Goal: Transaction & Acquisition: Book appointment/travel/reservation

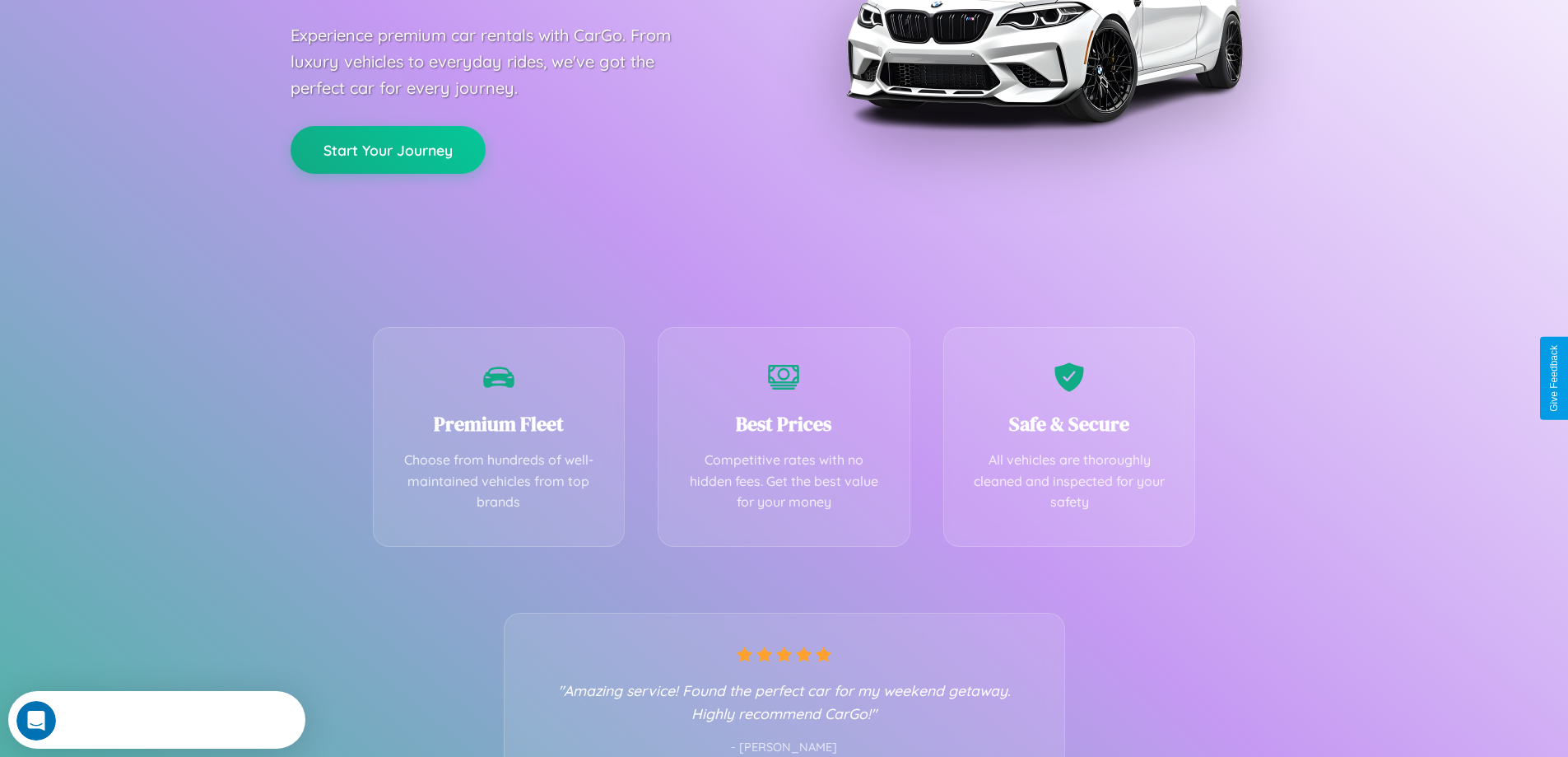
scroll to position [325, 0]
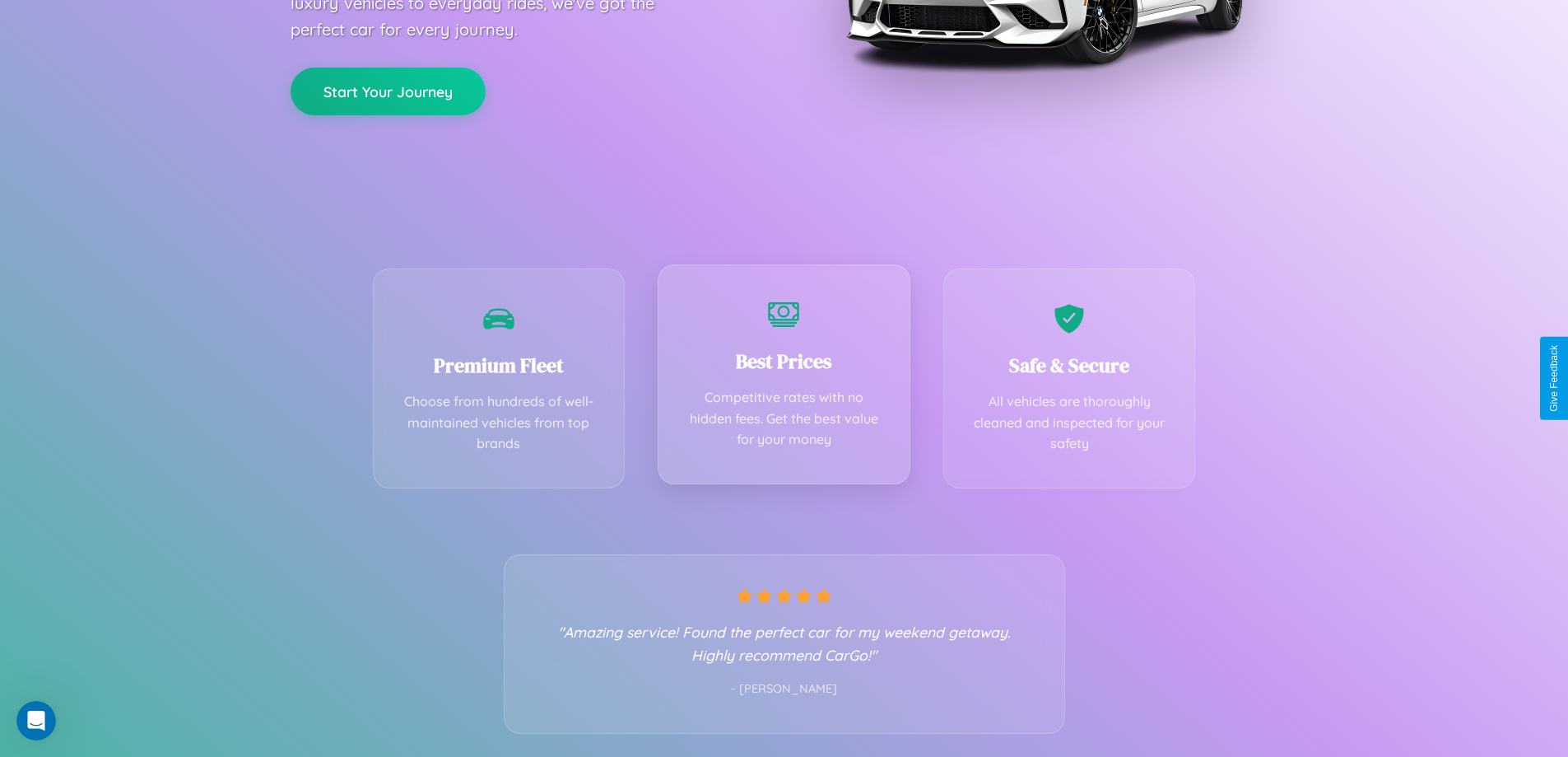
click at [784, 378] on div "Best Prices Competitive rates with no hidden fees. Get the best value for your …" at bounding box center [783, 374] width 253 height 220
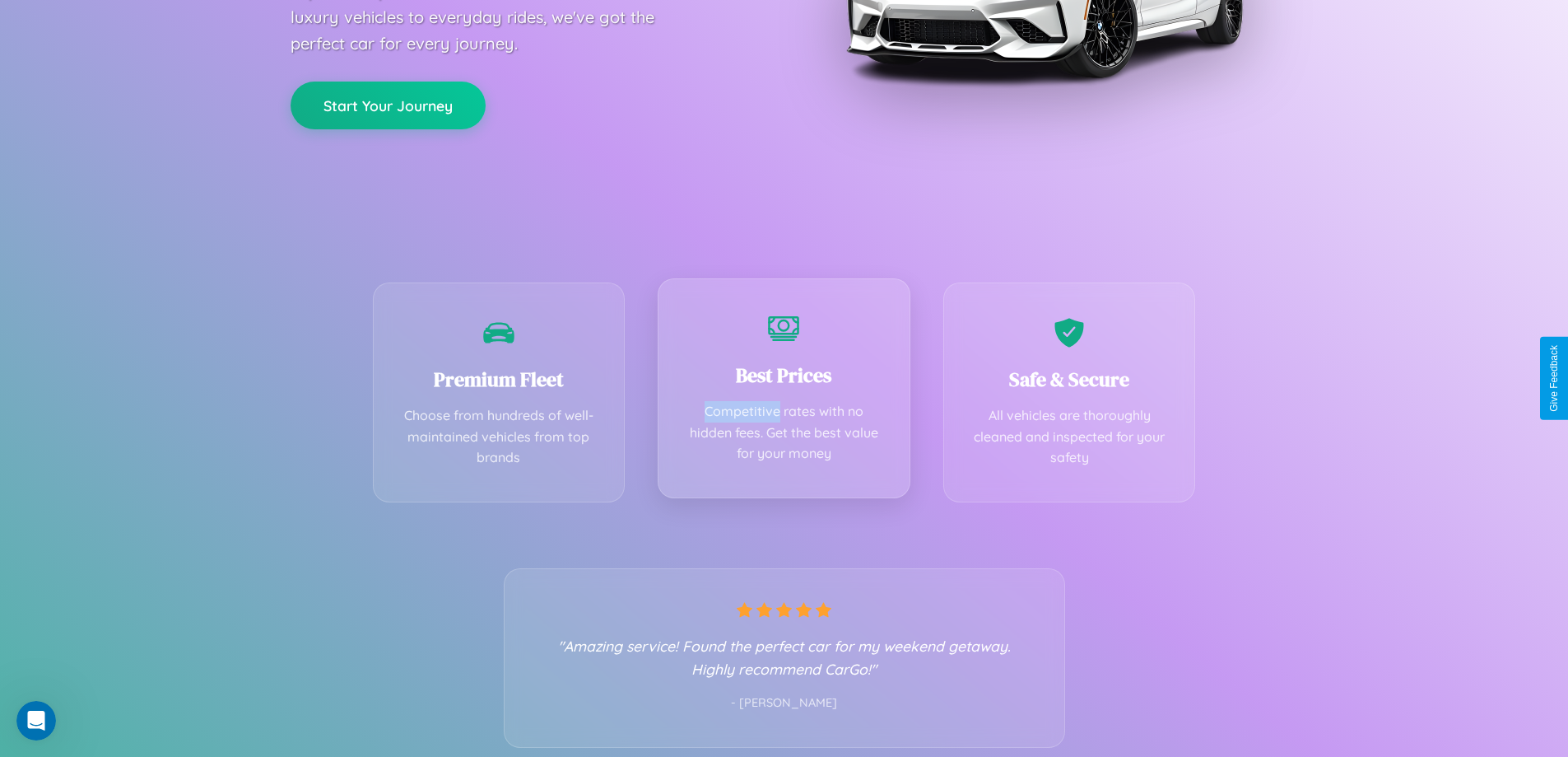
scroll to position [0, 0]
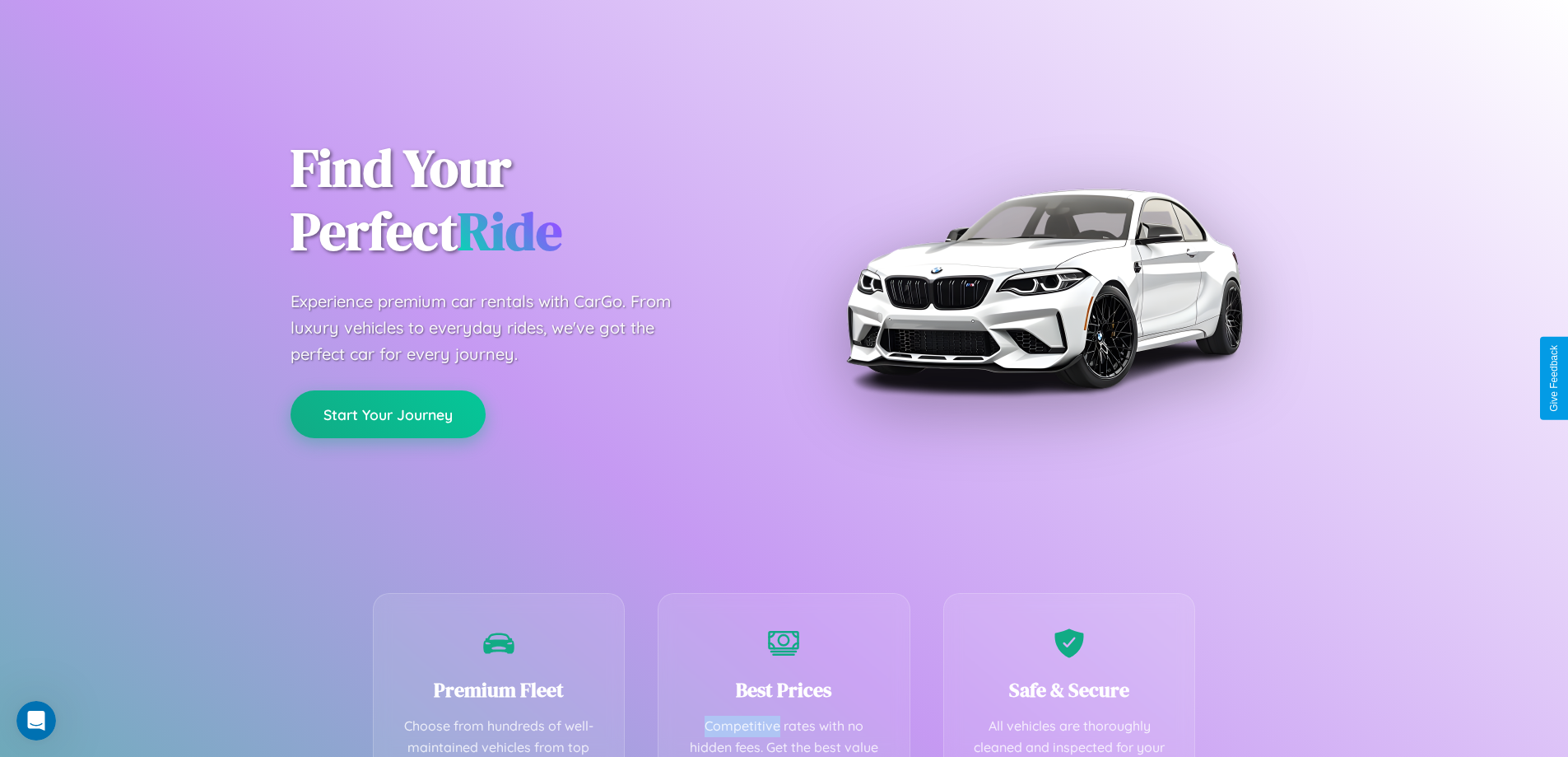
click at [388, 415] on button "Start Your Journey" at bounding box center [388, 414] width 195 height 48
click at [388, 414] on button "Start Your Journey" at bounding box center [388, 414] width 195 height 48
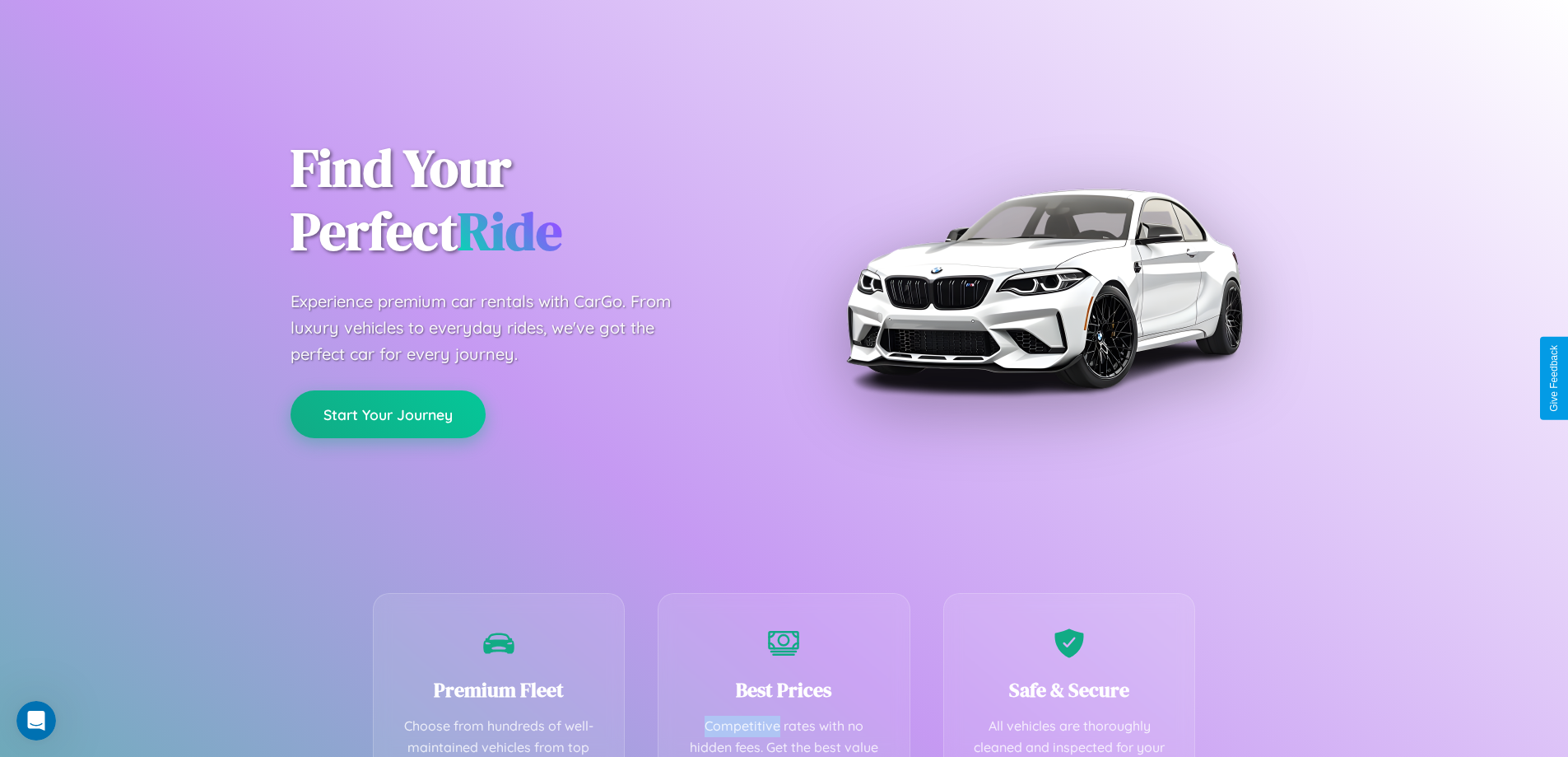
click at [388, 414] on button "Start Your Journey" at bounding box center [388, 414] width 195 height 48
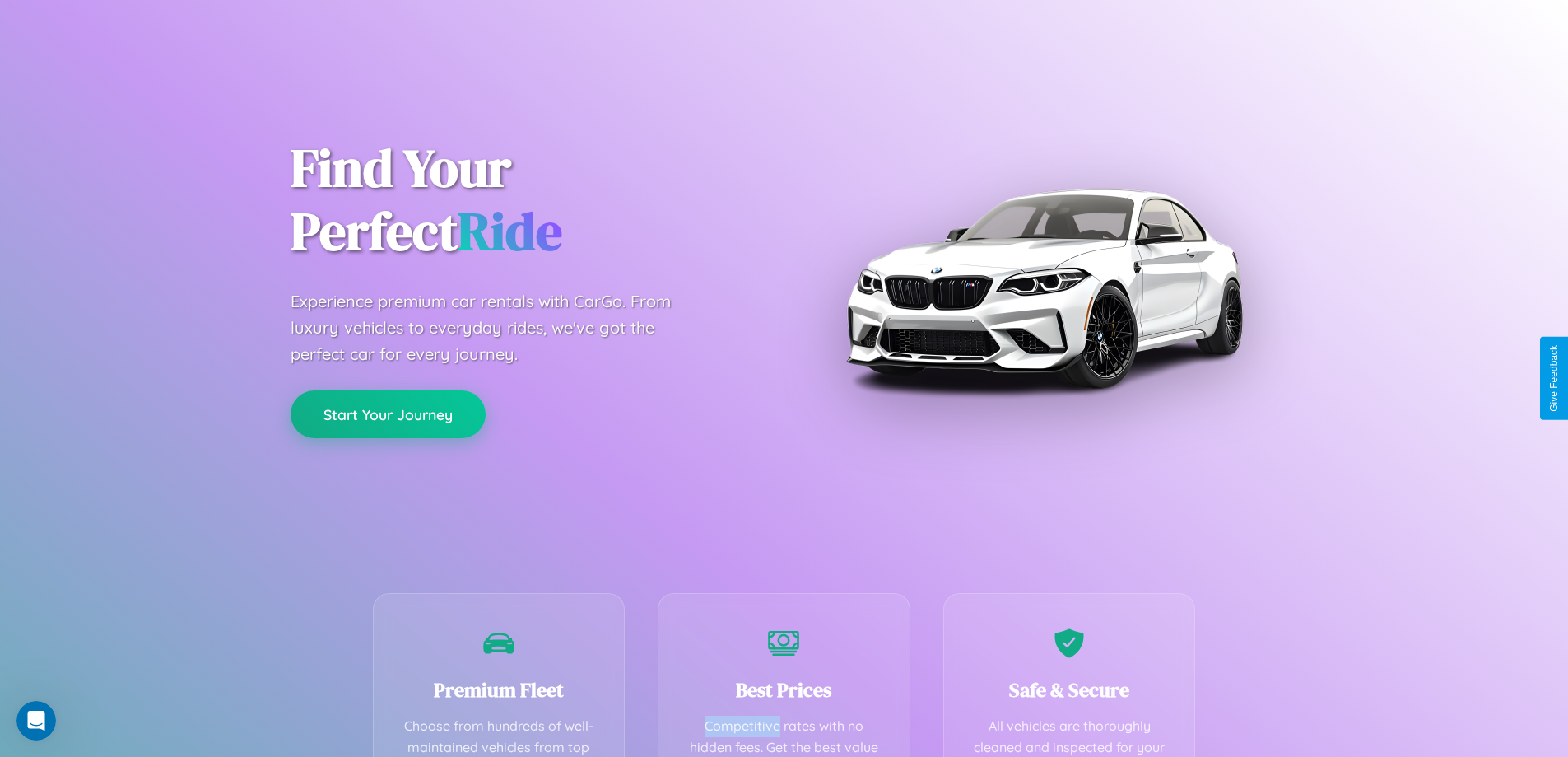
click at [388, 414] on button "Start Your Journey" at bounding box center [388, 414] width 195 height 48
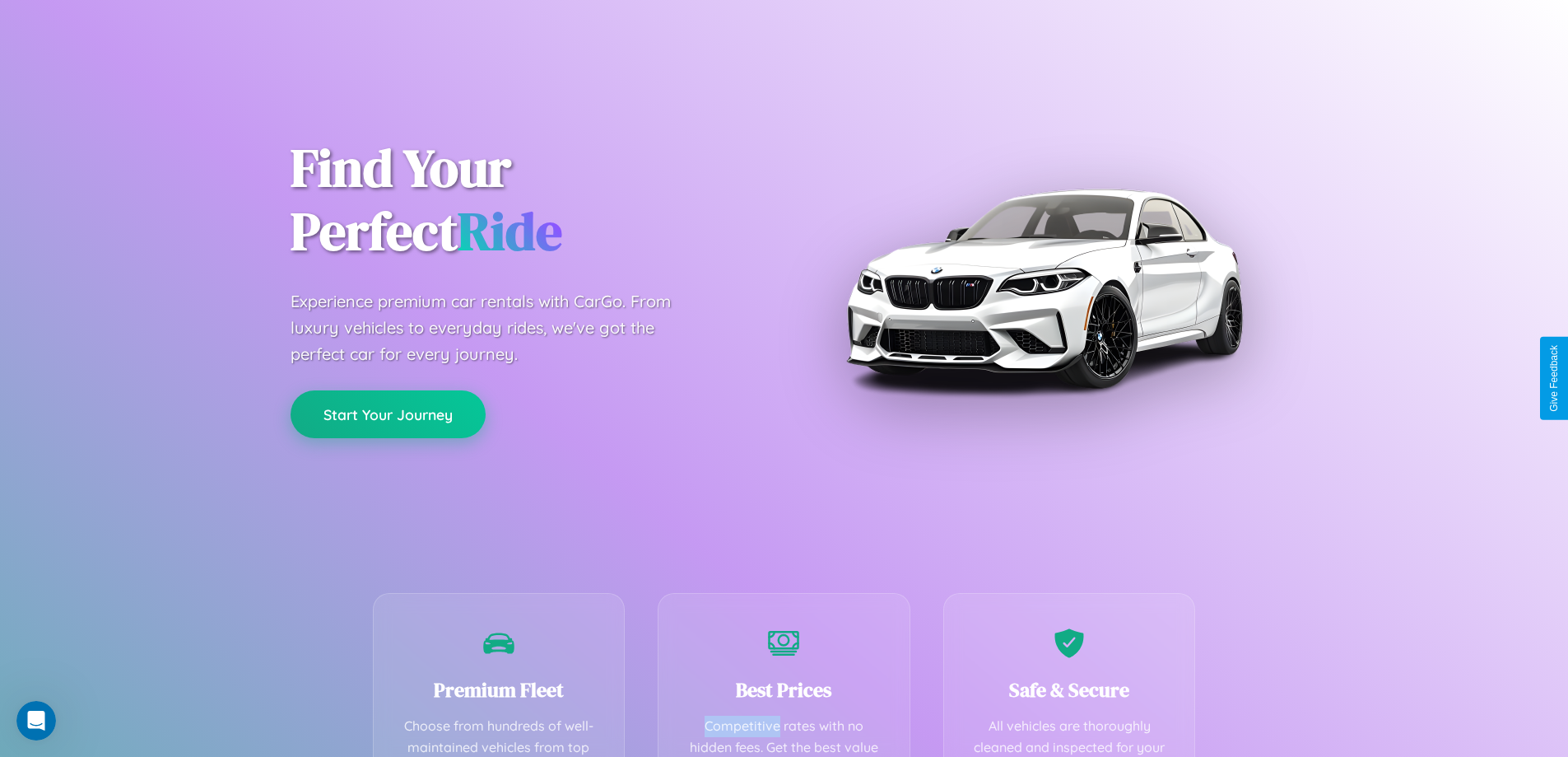
click at [388, 414] on button "Start Your Journey" at bounding box center [388, 414] width 195 height 48
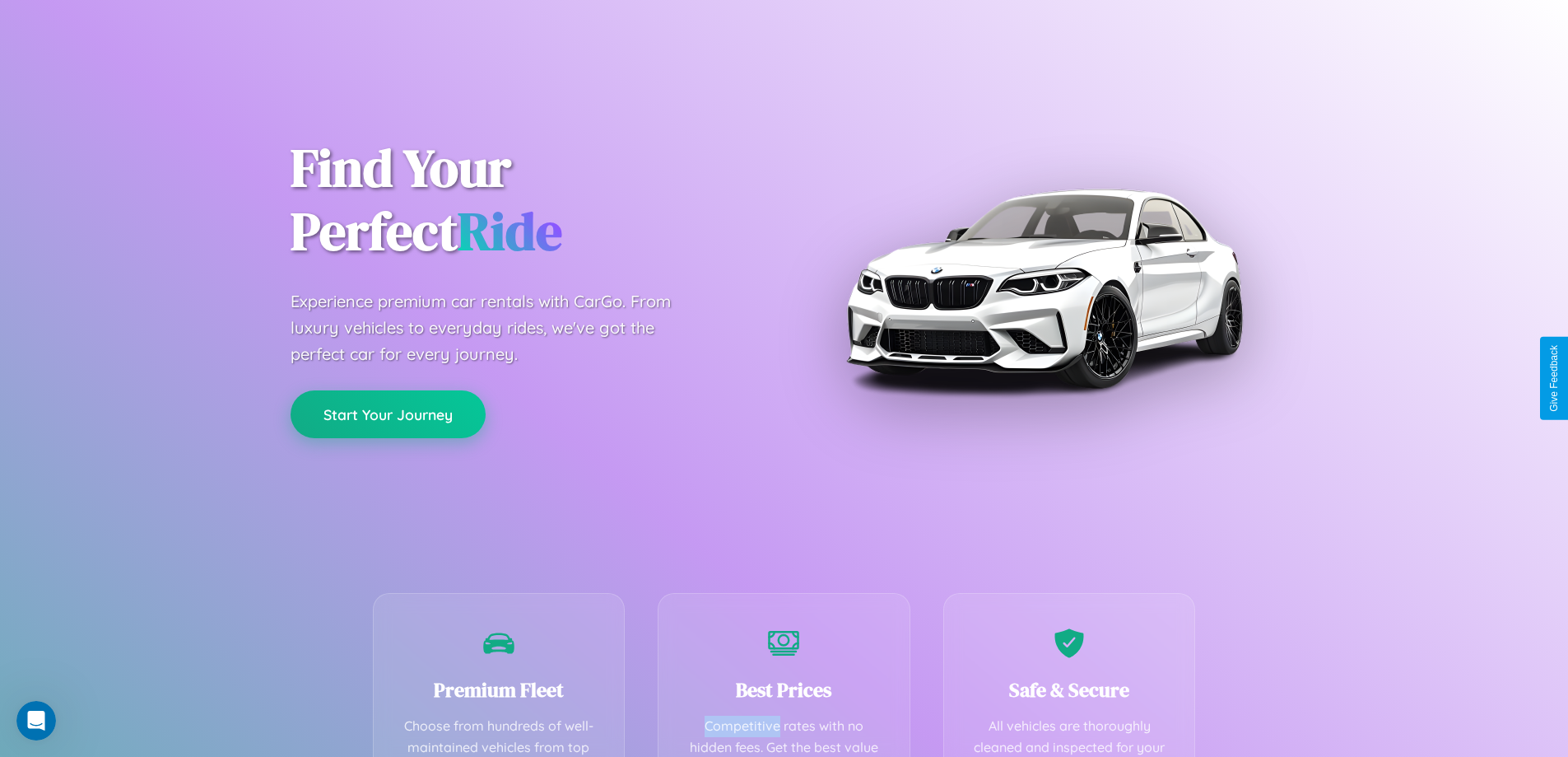
click at [388, 414] on button "Start Your Journey" at bounding box center [388, 414] width 195 height 48
